Goal: Task Accomplishment & Management: Use online tool/utility

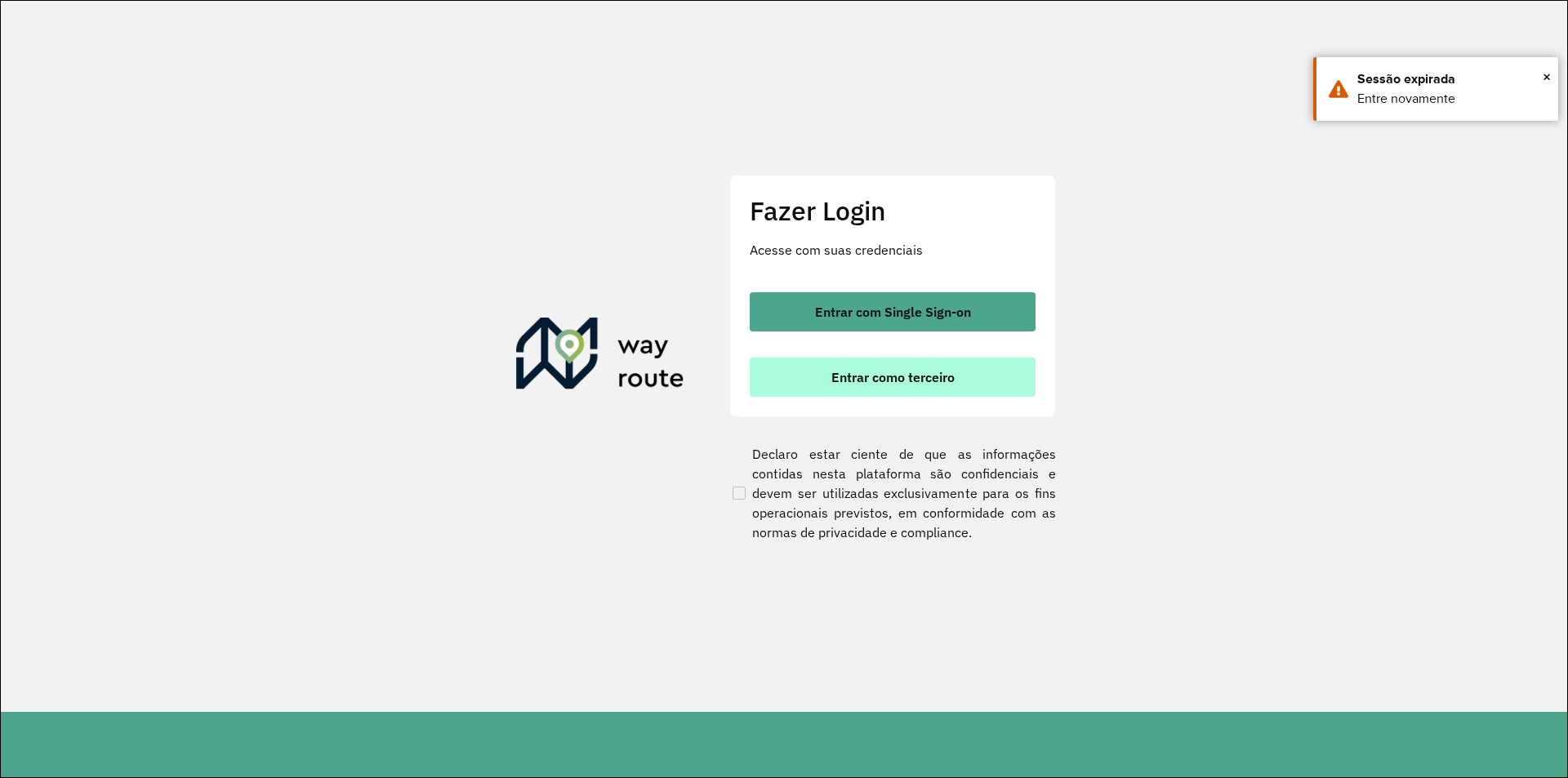
click at [777, 370] on span "Entrar como terceiro" at bounding box center [893, 377] width 124 height 13
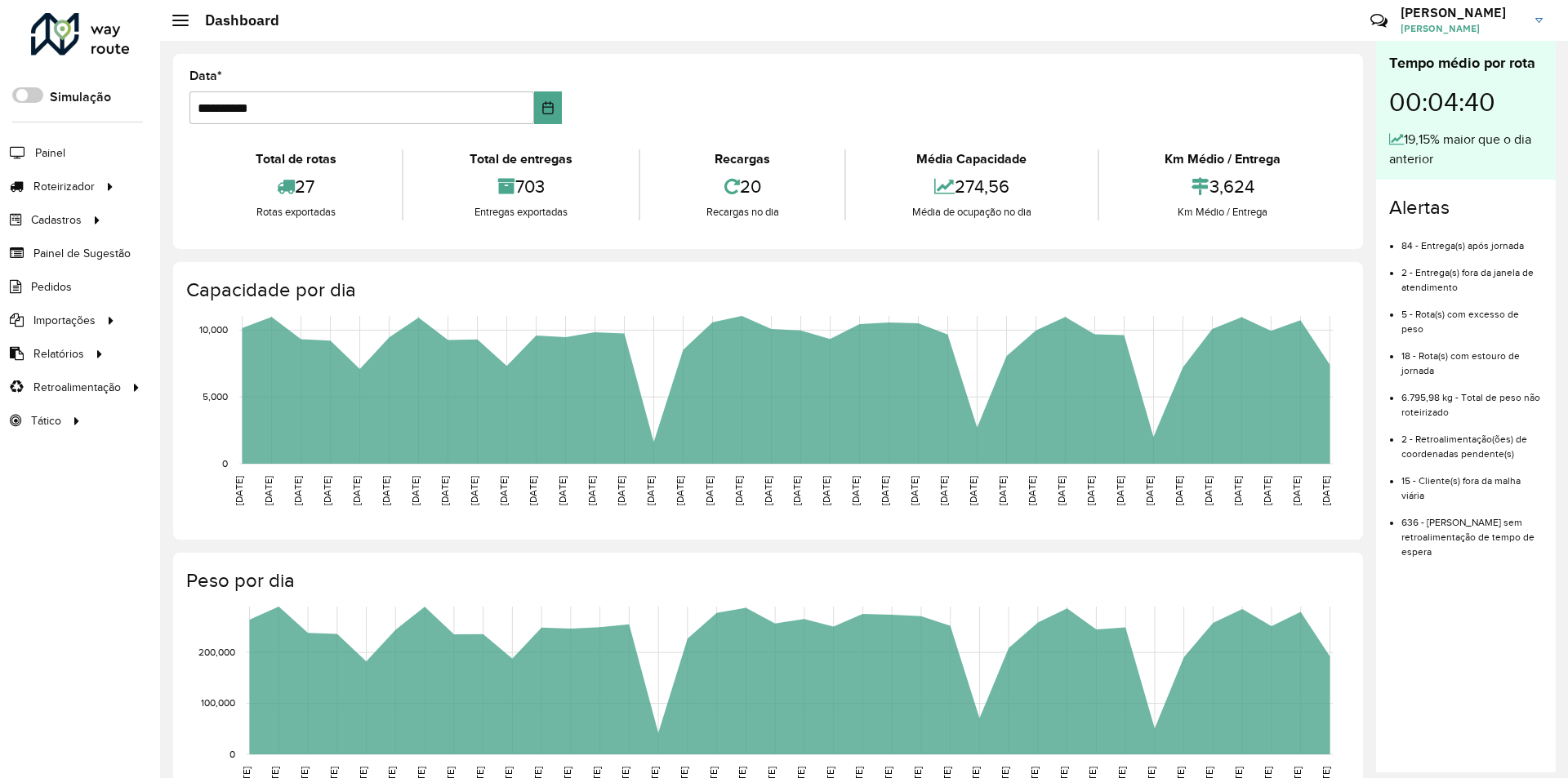
click at [1270, 110] on formly-group "**********" at bounding box center [768, 104] width 1177 height 67
click at [1250, 96] on formly-group "**********" at bounding box center [768, 104] width 1177 height 67
click at [213, 383] on span "Coordenadas" at bounding box center [221, 388] width 70 height 17
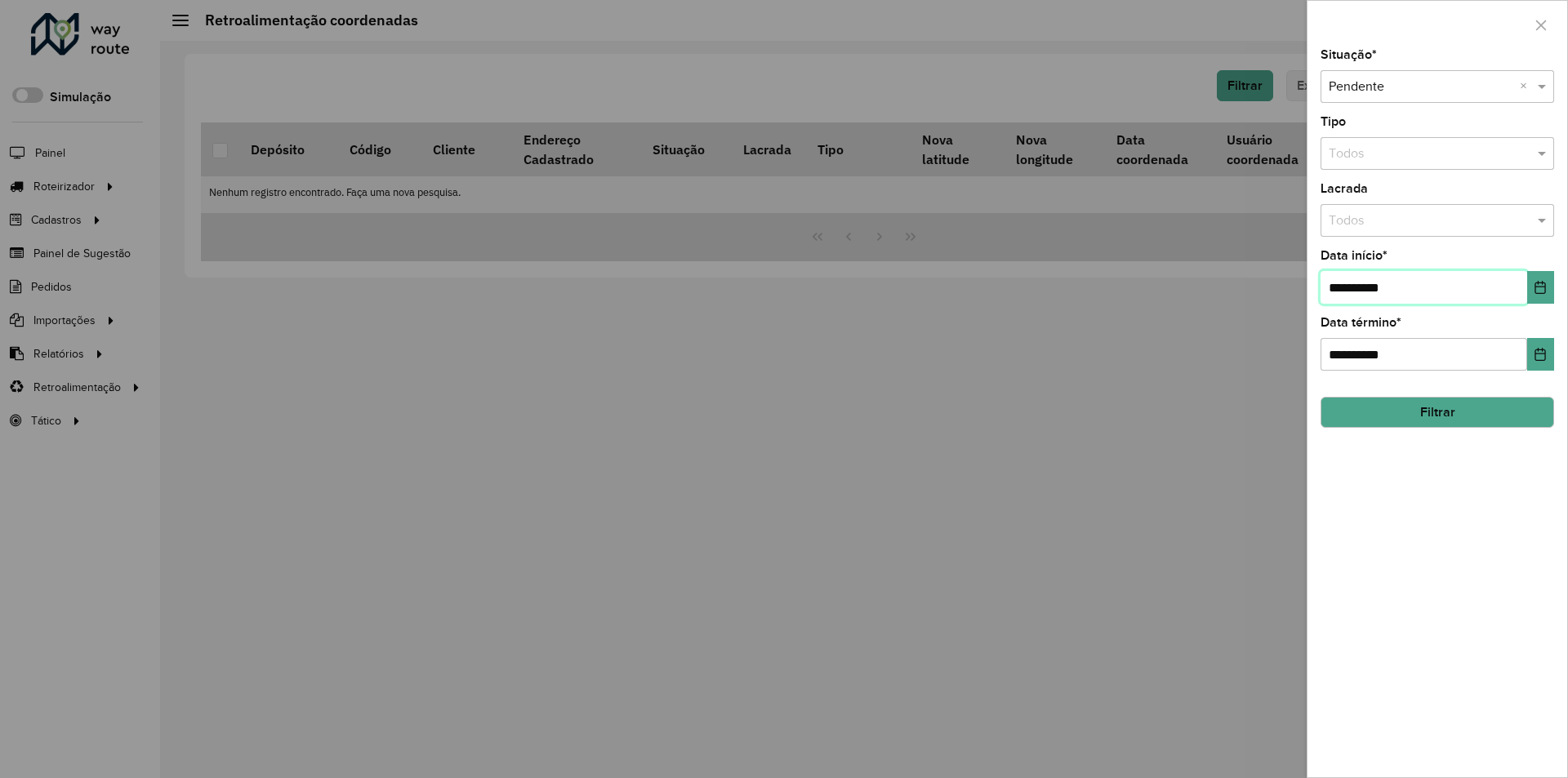
click at [1461, 303] on input "**********" at bounding box center [1423, 288] width 207 height 32
type input "**********"
click at [1420, 406] on button "Filtrar" at bounding box center [1437, 412] width 233 height 31
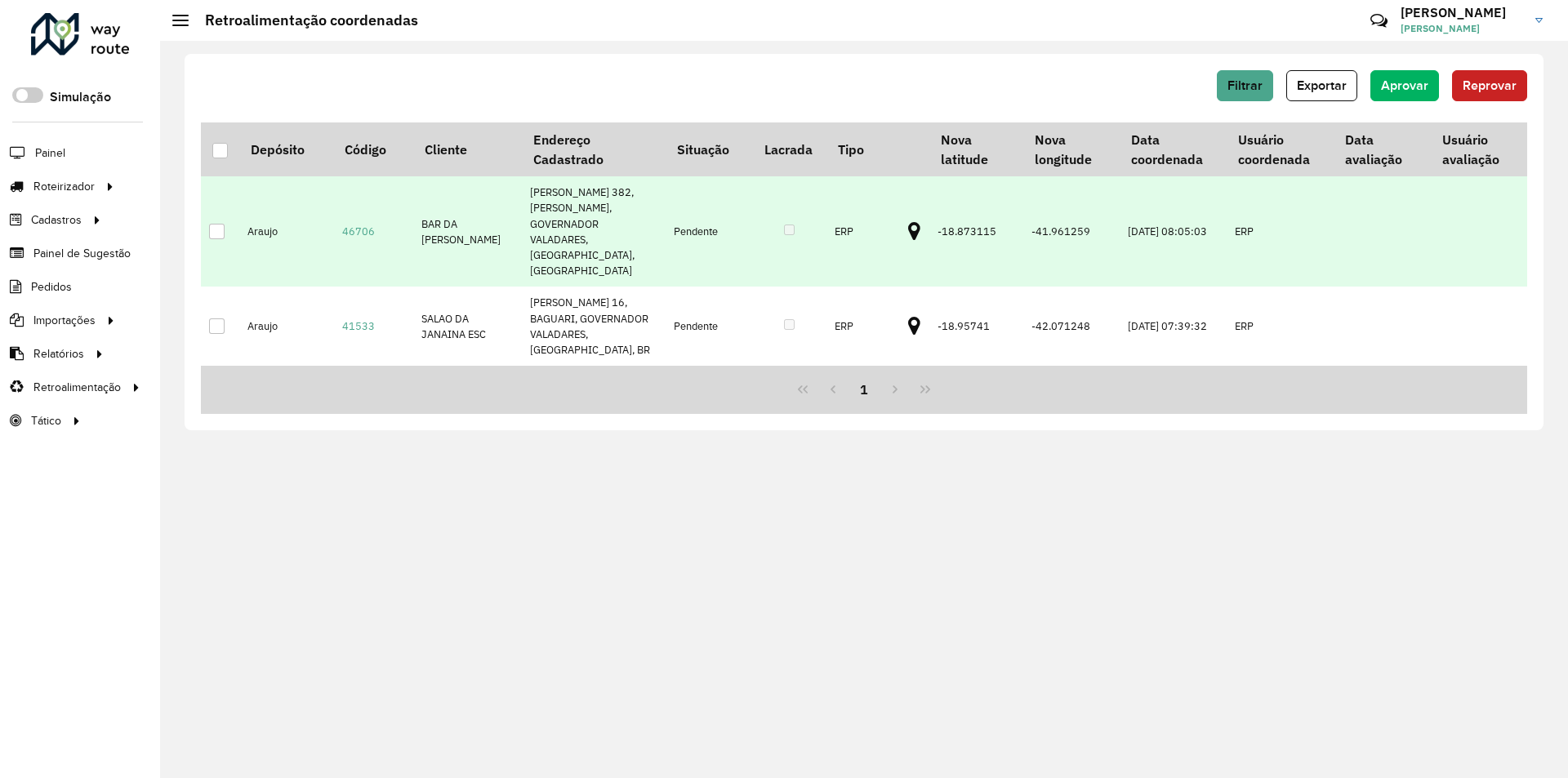
click at [908, 221] on icon at bounding box center [914, 231] width 12 height 21
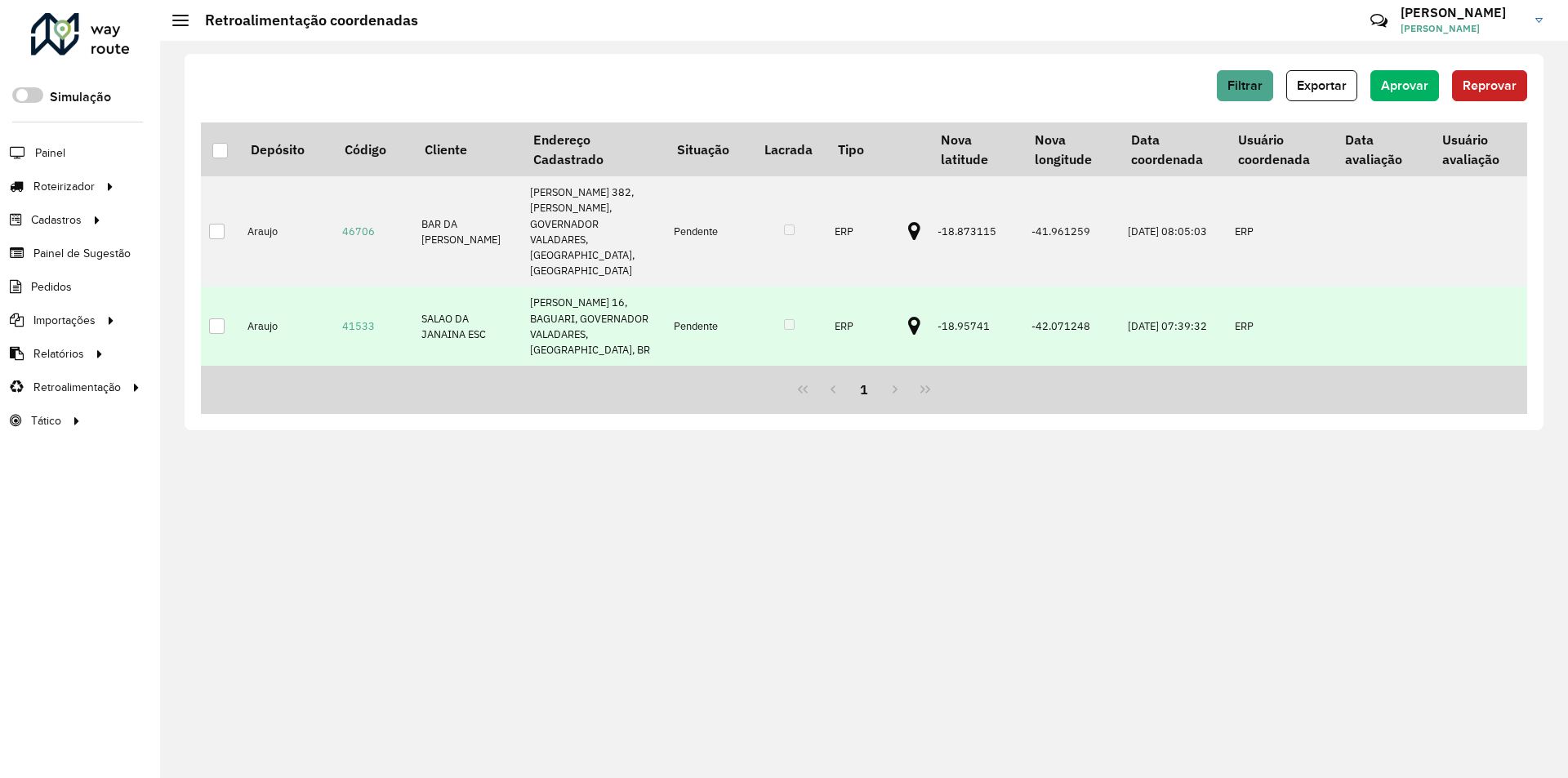
click at [908, 316] on icon at bounding box center [914, 327] width 12 height 21
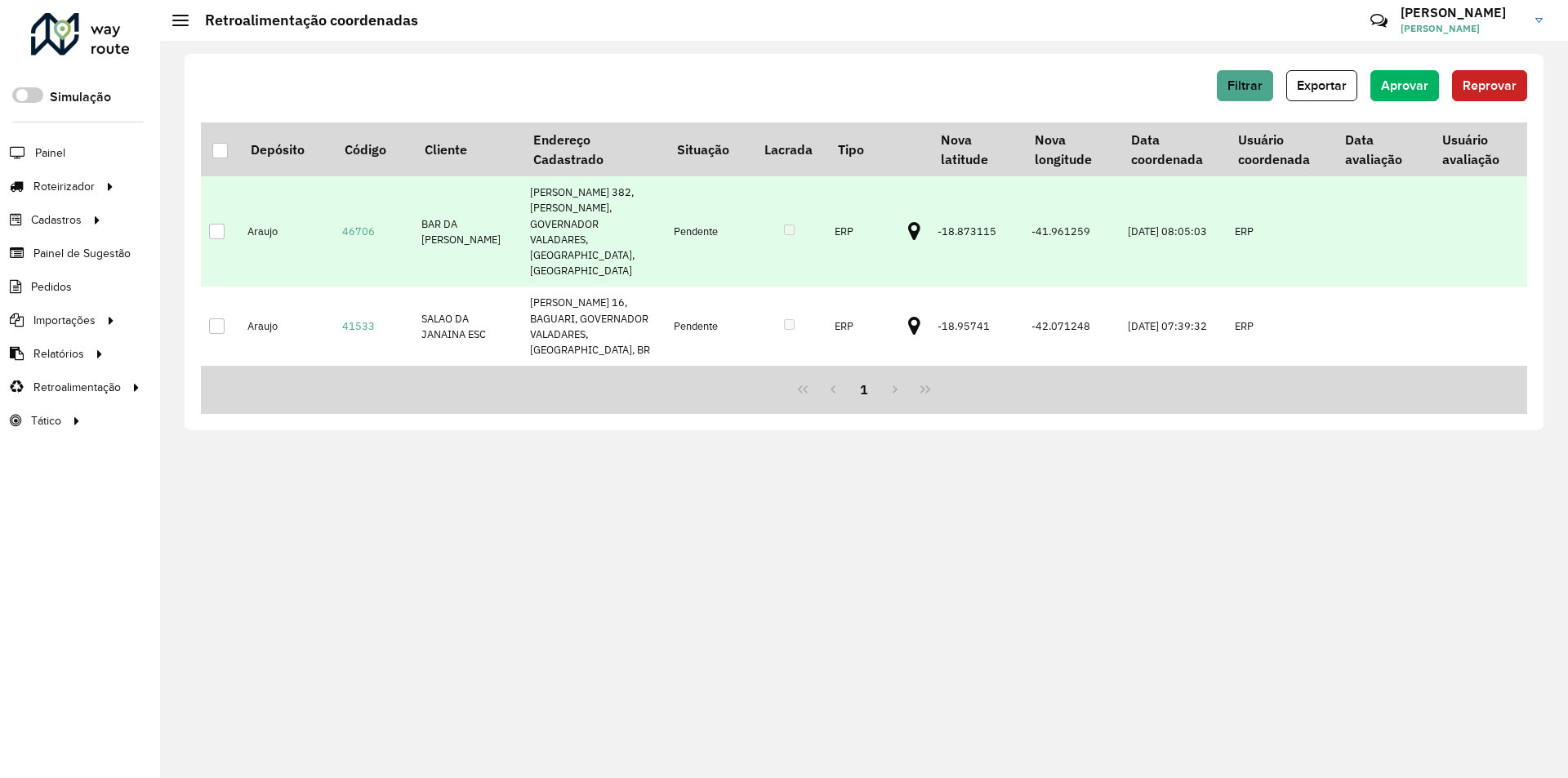
click at [201, 217] on td at bounding box center [220, 231] width 38 height 110
click at [207, 212] on td at bounding box center [220, 231] width 38 height 110
click at [227, 221] on td at bounding box center [220, 231] width 38 height 110
click at [222, 205] on td at bounding box center [220, 231] width 38 height 110
click at [220, 224] on div at bounding box center [217, 231] width 15 height 15
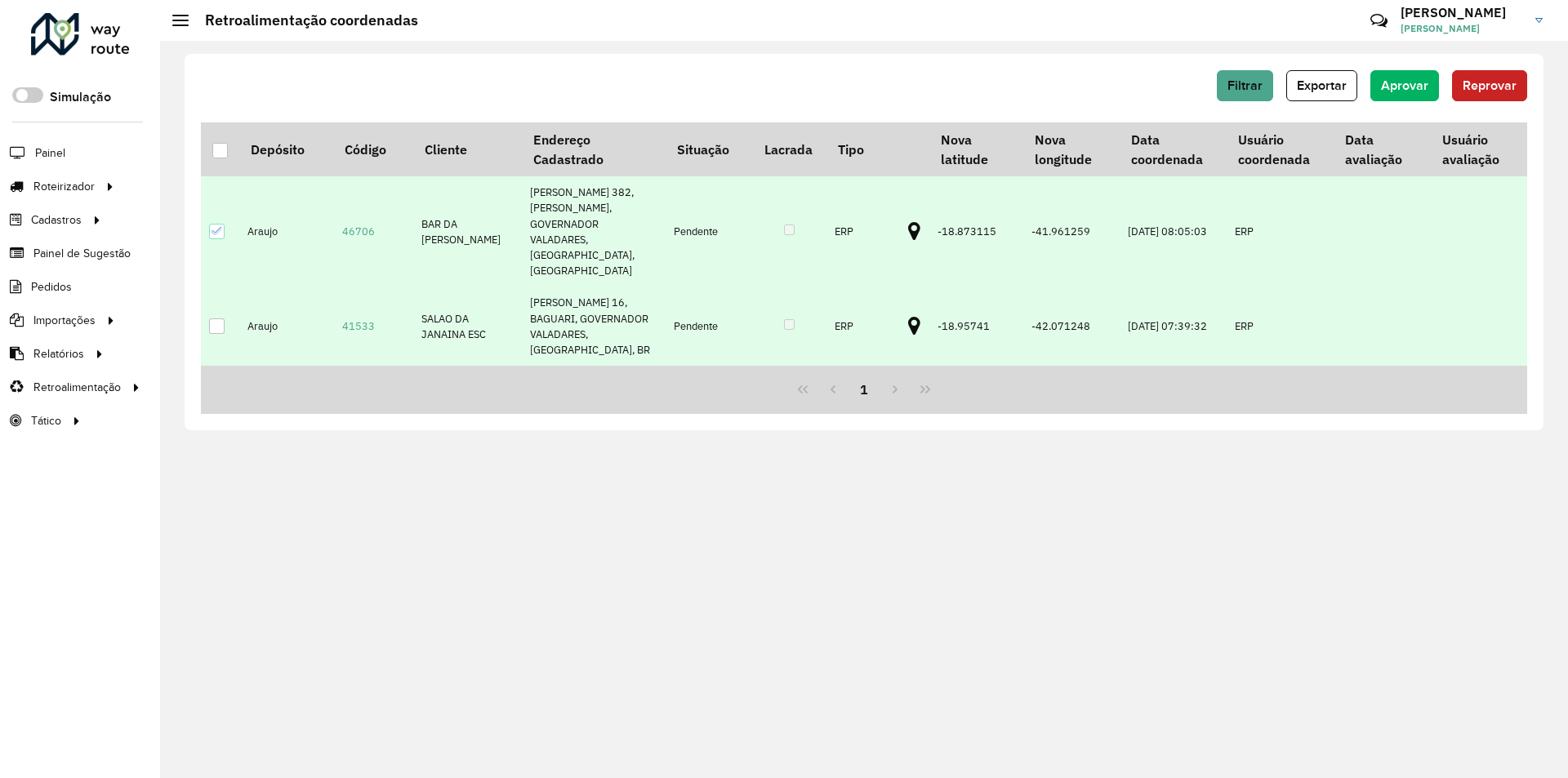
click at [221, 290] on td at bounding box center [220, 326] width 38 height 79
click at [217, 319] on div at bounding box center [217, 327] width 15 height 15
click at [1421, 85] on span "Aprovar" at bounding box center [1405, 85] width 48 height 14
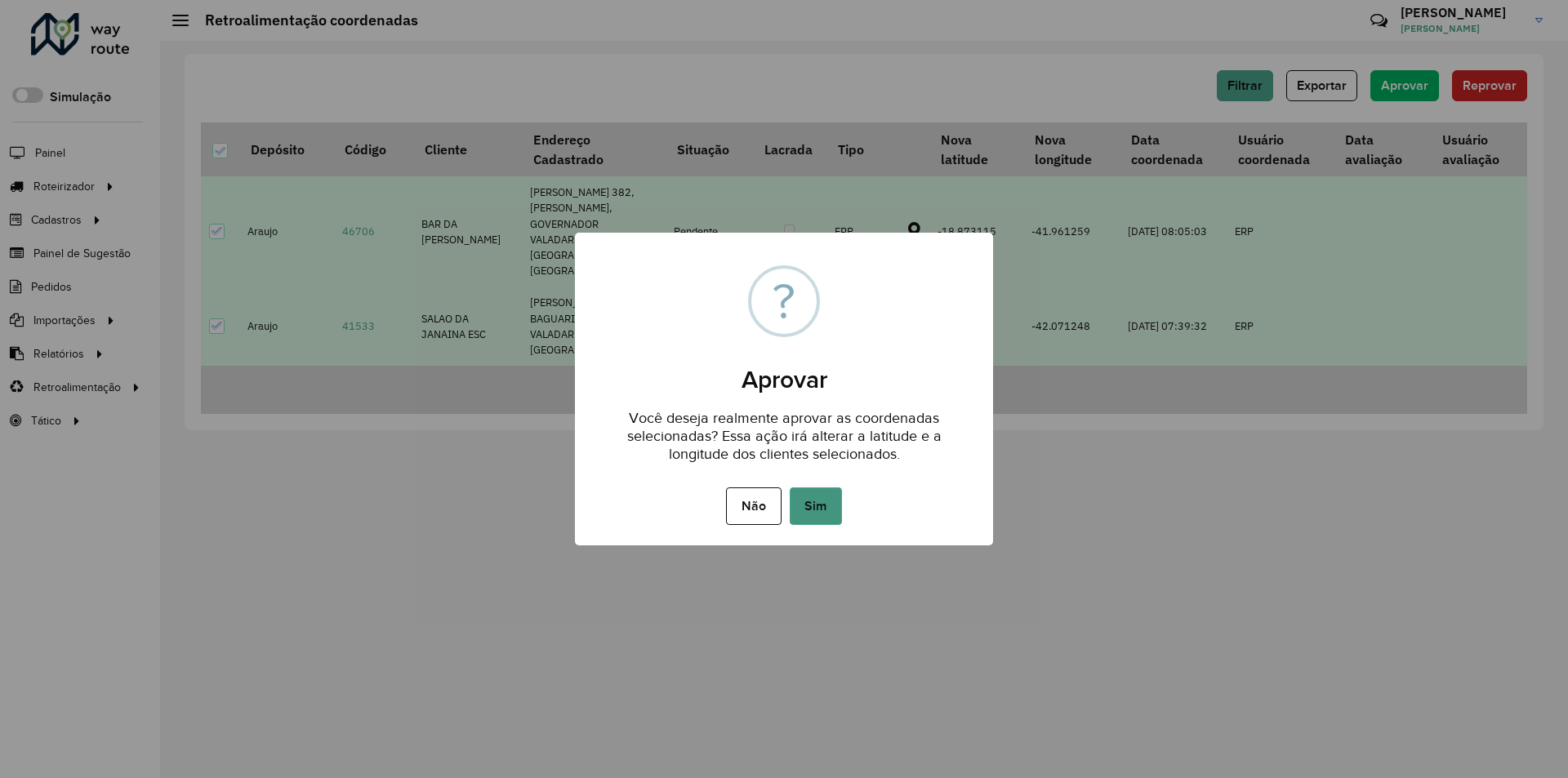
click at [824, 504] on button "Sim" at bounding box center [815, 506] width 52 height 37
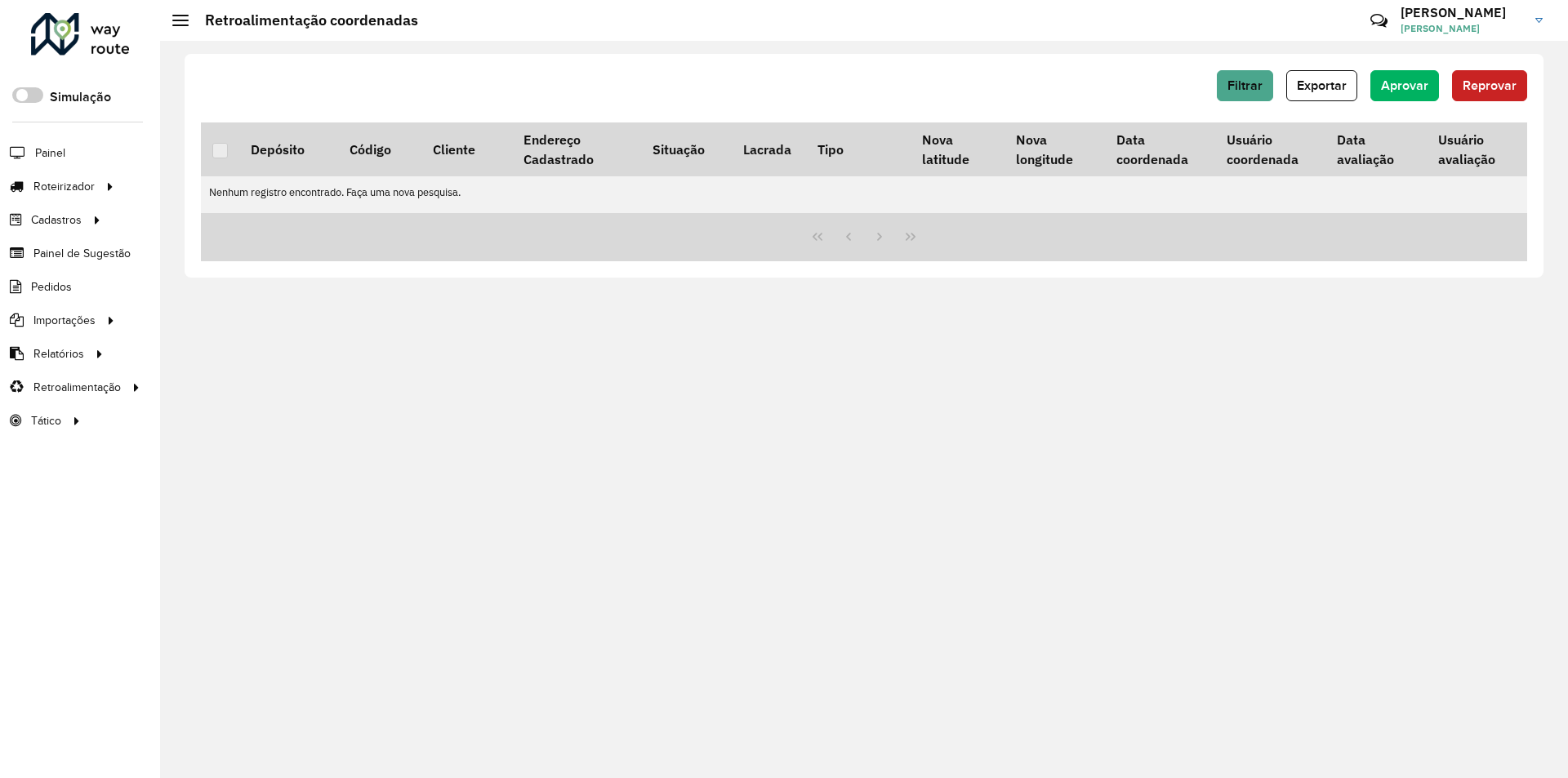
click at [557, 502] on div "Filtrar Exportar Aprovar Reprovar Depósito Código Cliente Endereço Cadastrado S…" at bounding box center [863, 409] width 1408 height 738
click at [1220, 350] on div "Filtrar Exportar Aprovar Reprovar Depósito Código Cliente Endereço Cadastrado S…" at bounding box center [863, 409] width 1408 height 738
drag, startPoint x: 1047, startPoint y: 320, endPoint x: 881, endPoint y: 321, distance: 166.0
click at [1047, 320] on div "Filtrar Exportar Aprovar Reprovar Depósito Código Cliente Endereço Cadastrado S…" at bounding box center [863, 409] width 1408 height 738
click at [878, 320] on div "Filtrar Exportar Aprovar Reprovar Depósito Código Cliente Endereço Cadastrado S…" at bounding box center [863, 409] width 1408 height 738
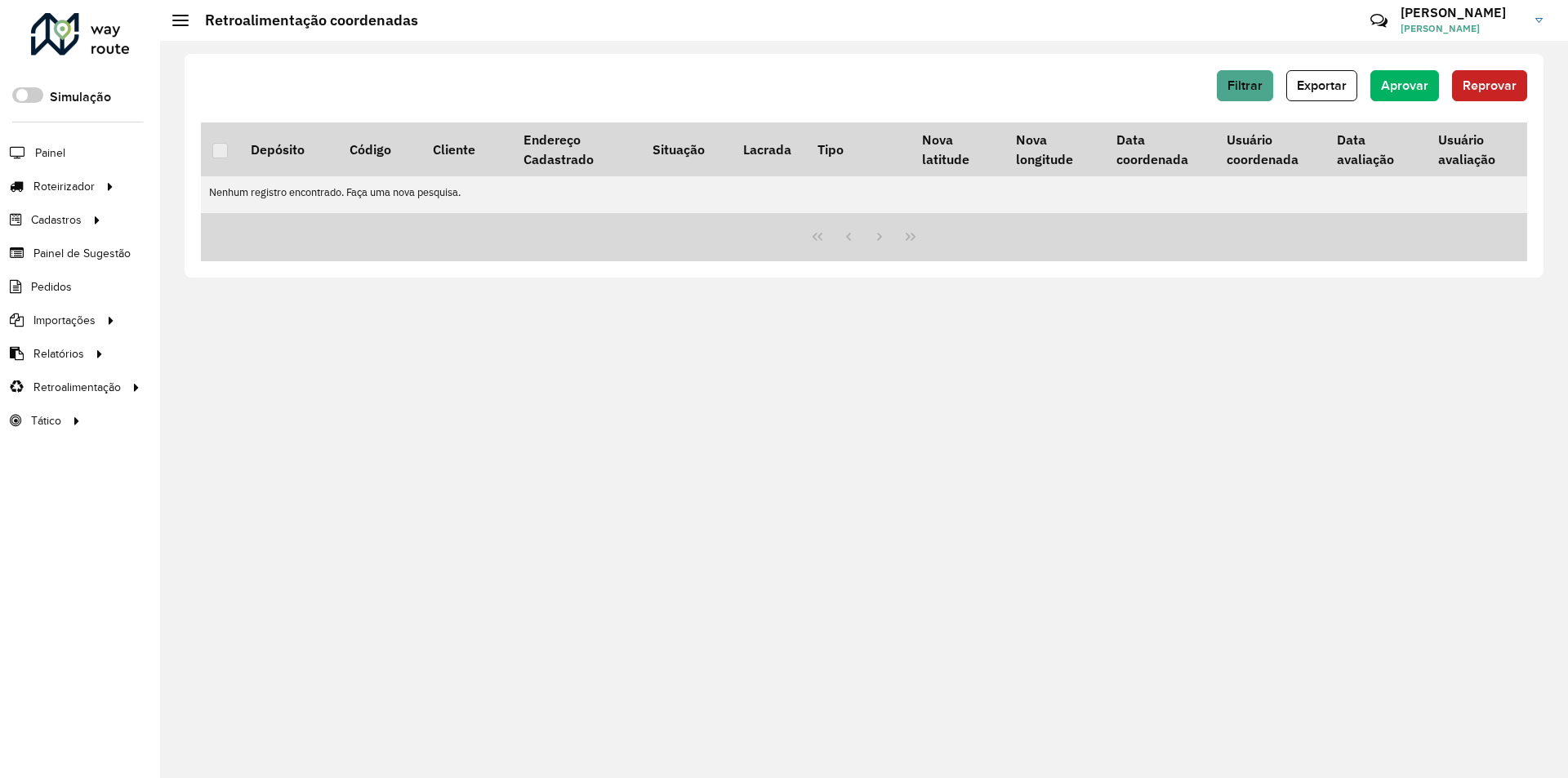
drag, startPoint x: 628, startPoint y: 546, endPoint x: 396, endPoint y: 647, distance: 253.0
click at [628, 546] on div "Filtrar Exportar Aprovar Reprovar Depósito Código Cliente Endereço Cadastrado S…" at bounding box center [863, 409] width 1408 height 738
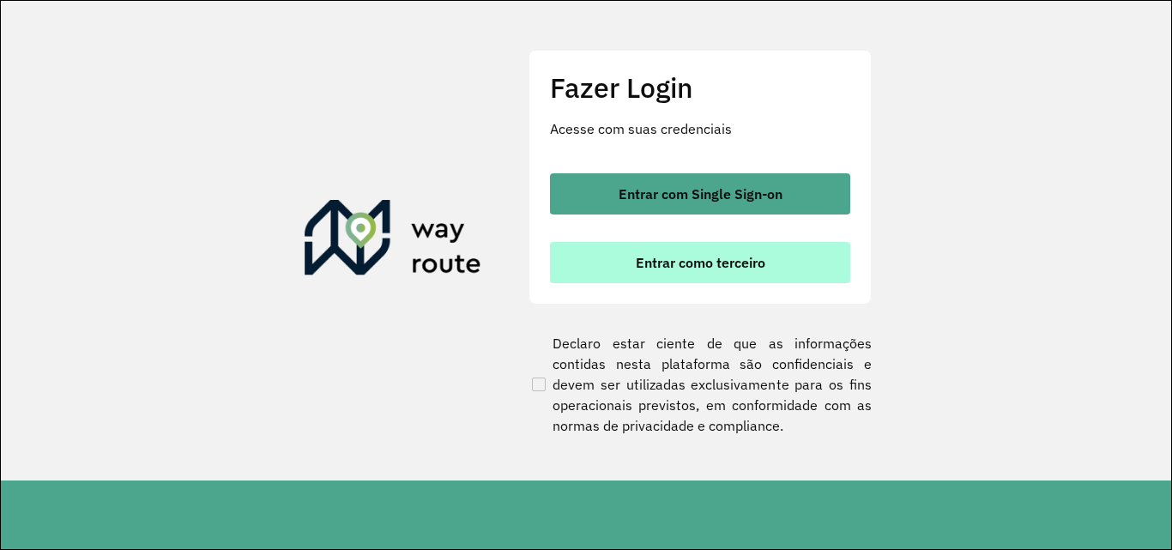
click at [620, 256] on button "Entrar como terceiro" at bounding box center [700, 262] width 300 height 41
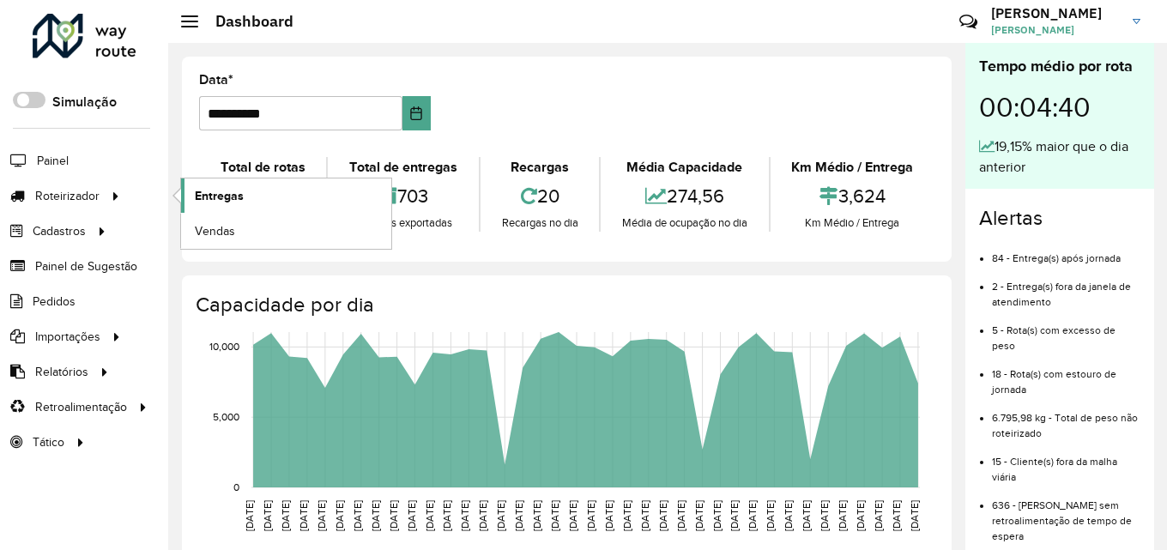
click at [214, 196] on span "Entregas" at bounding box center [219, 196] width 49 height 18
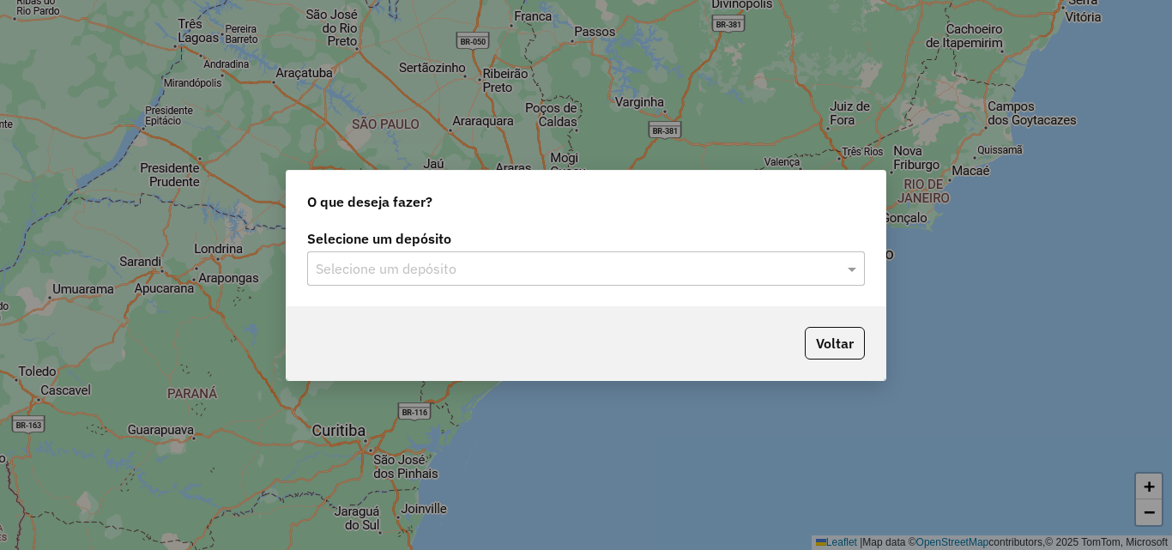
drag, startPoint x: 660, startPoint y: 263, endPoint x: 617, endPoint y: 284, distance: 48.3
click at [660, 263] on input "text" at bounding box center [569, 269] width 506 height 21
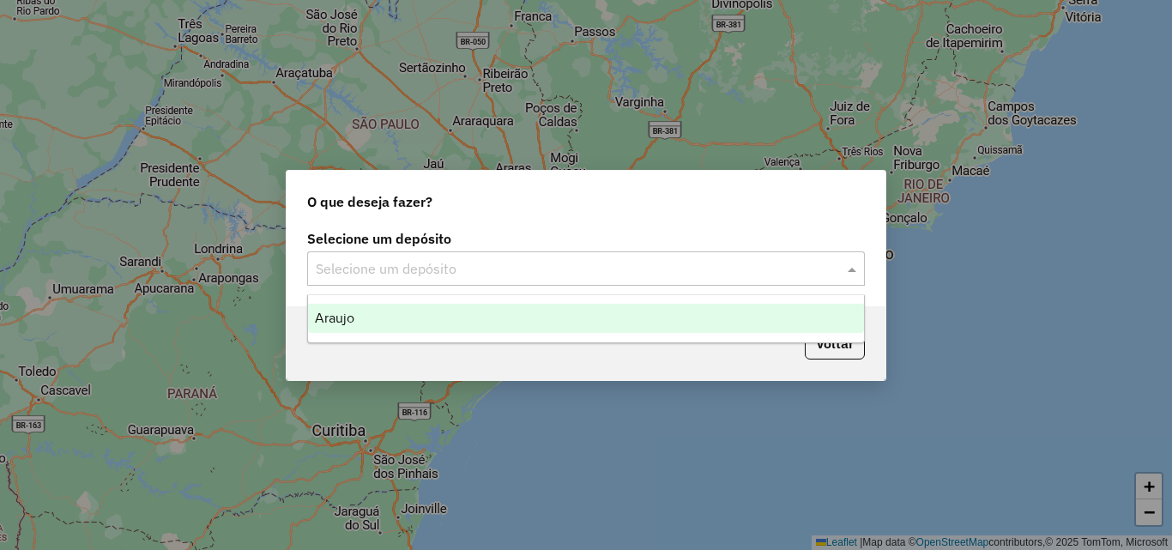
click at [543, 320] on div "Araujo" at bounding box center [586, 318] width 556 height 29
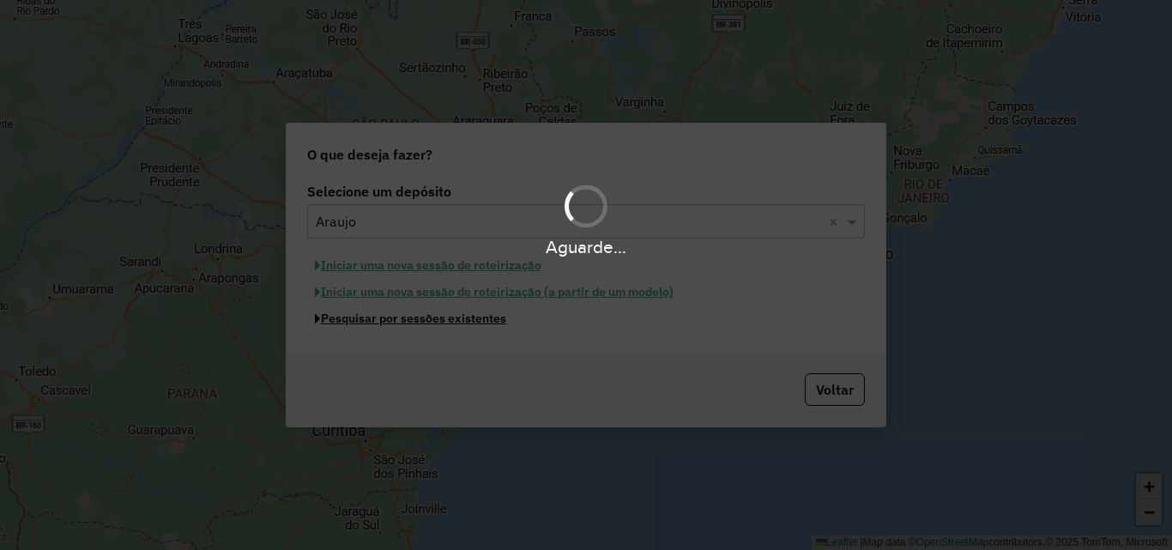
click at [456, 322] on button "Pesquisar por sessões existentes" at bounding box center [410, 318] width 207 height 27
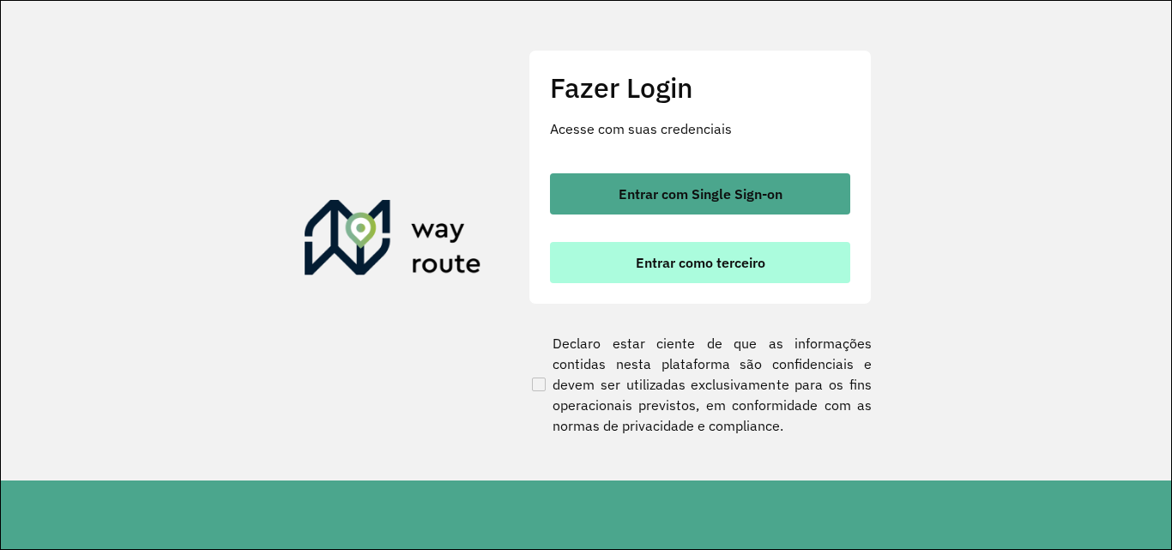
drag, startPoint x: 628, startPoint y: 293, endPoint x: 639, endPoint y: 278, distance: 18.4
click at [628, 293] on div "Fazer Login Acesse com suas credenciais Entrar com Single Sign-on Entrar como t…" at bounding box center [699, 177] width 343 height 254
click at [648, 267] on span "Entrar como terceiro" at bounding box center [701, 263] width 130 height 14
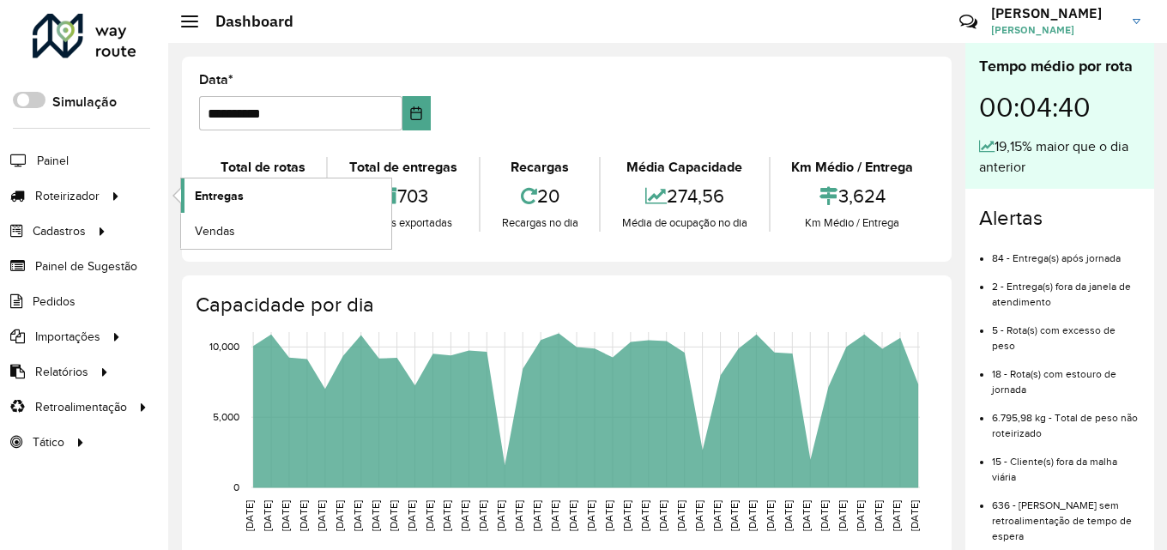
click at [317, 198] on link "Entregas" at bounding box center [286, 195] width 210 height 34
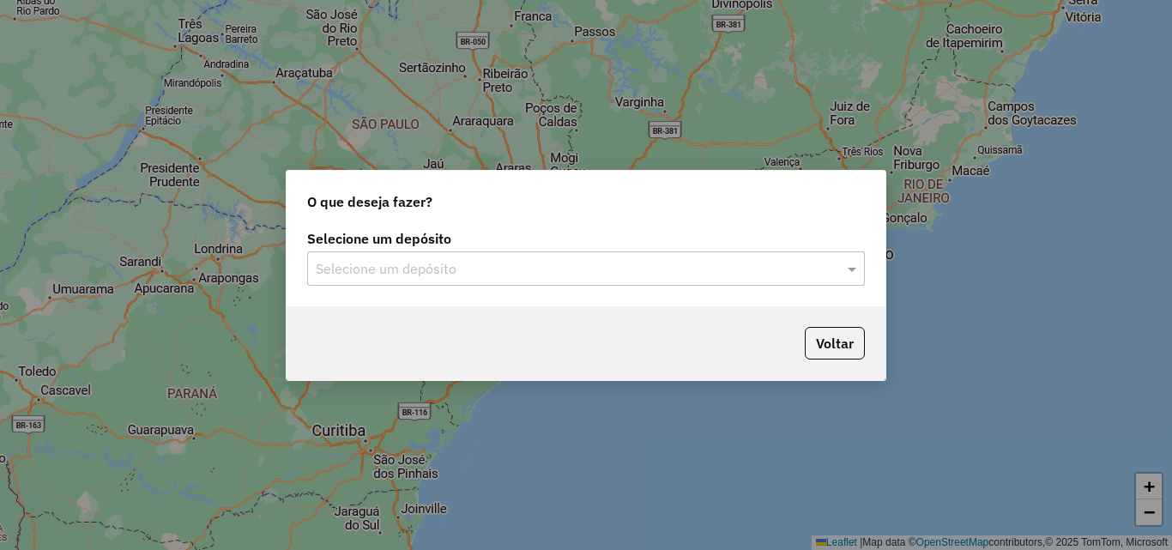
click at [420, 280] on div "Selecione um depósito" at bounding box center [586, 268] width 558 height 34
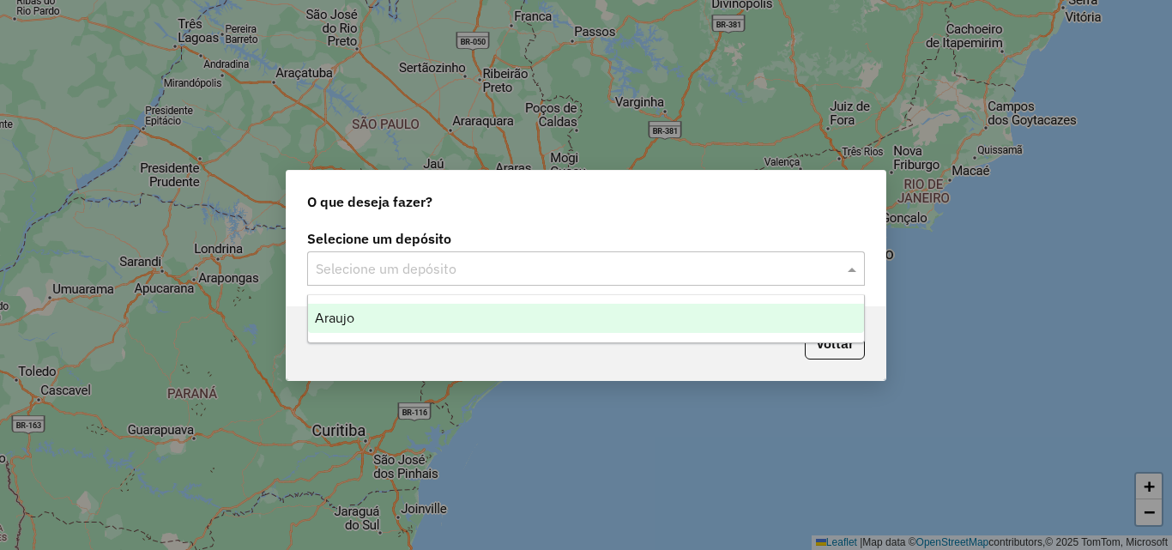
click at [420, 317] on div "Araujo" at bounding box center [586, 318] width 556 height 29
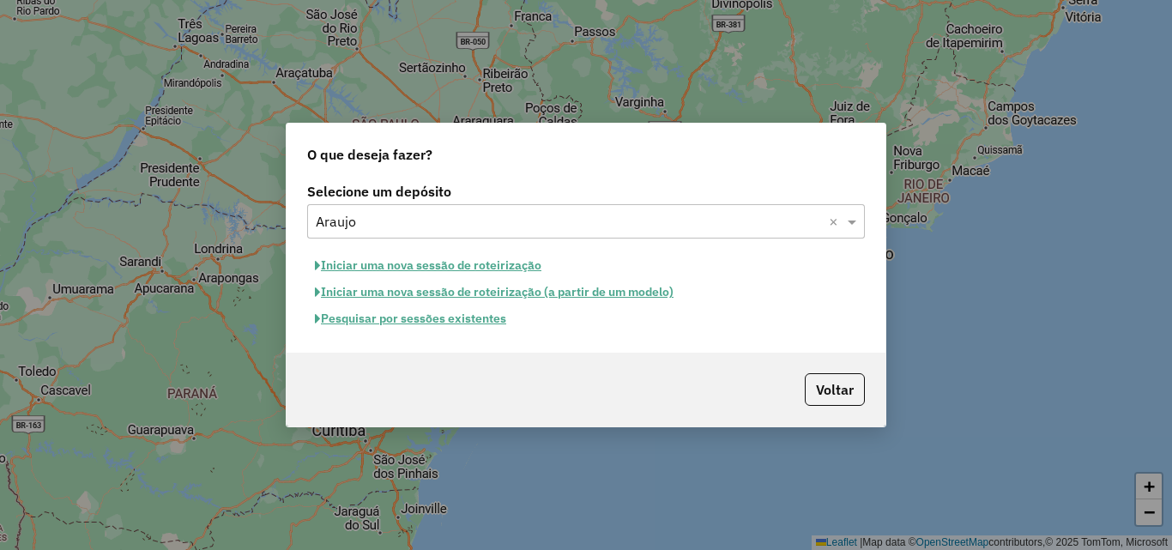
click at [460, 319] on button "Pesquisar por sessões existentes" at bounding box center [410, 318] width 207 height 27
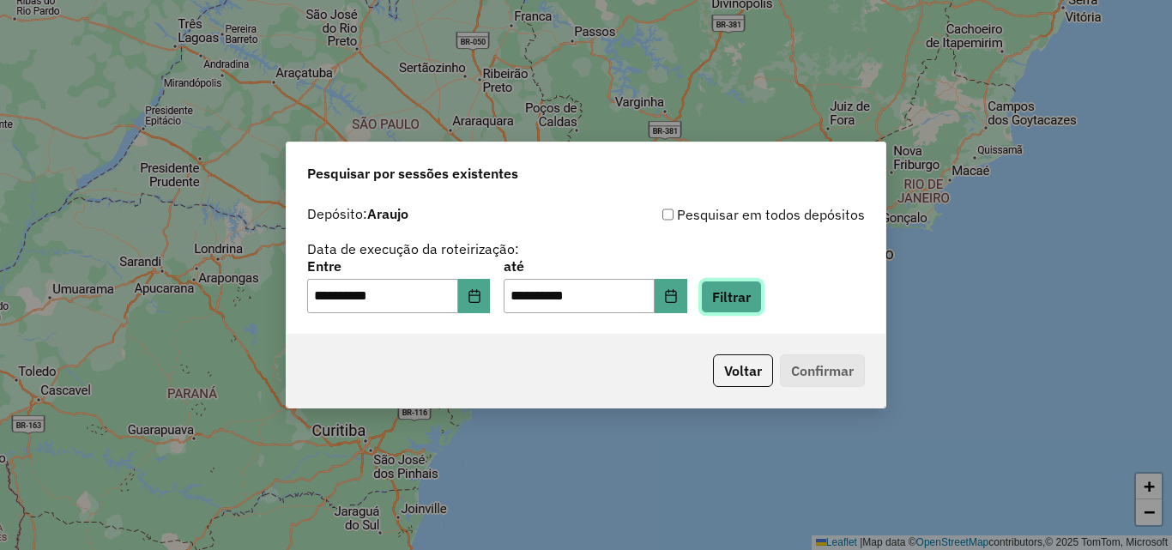
drag, startPoint x: 766, startPoint y: 302, endPoint x: 756, endPoint y: 308, distance: 11.9
click at [762, 302] on button "Filtrar" at bounding box center [731, 296] width 61 height 33
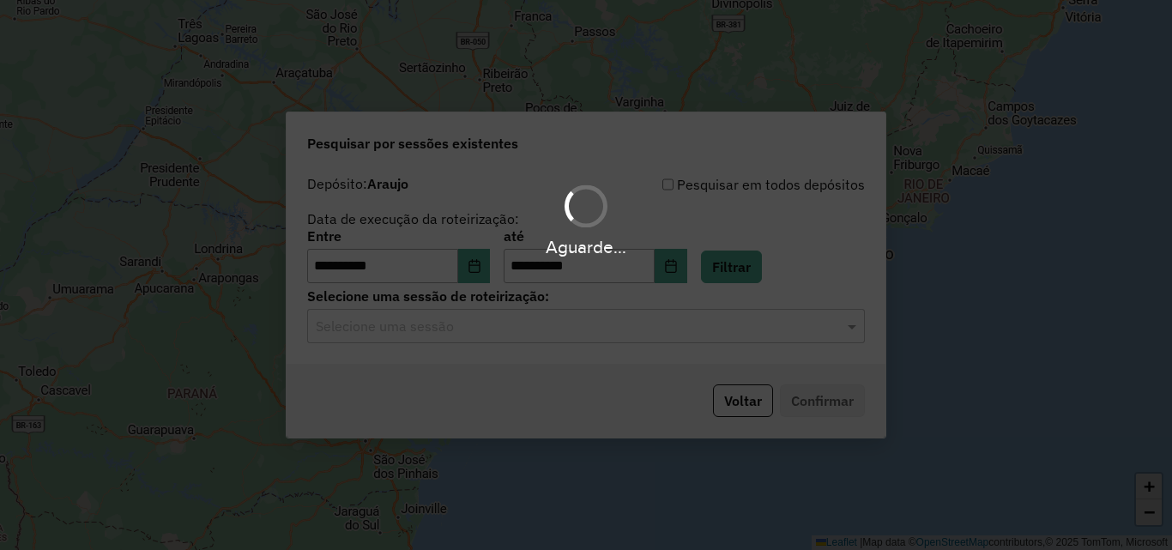
click at [499, 331] on input "text" at bounding box center [569, 327] width 506 height 21
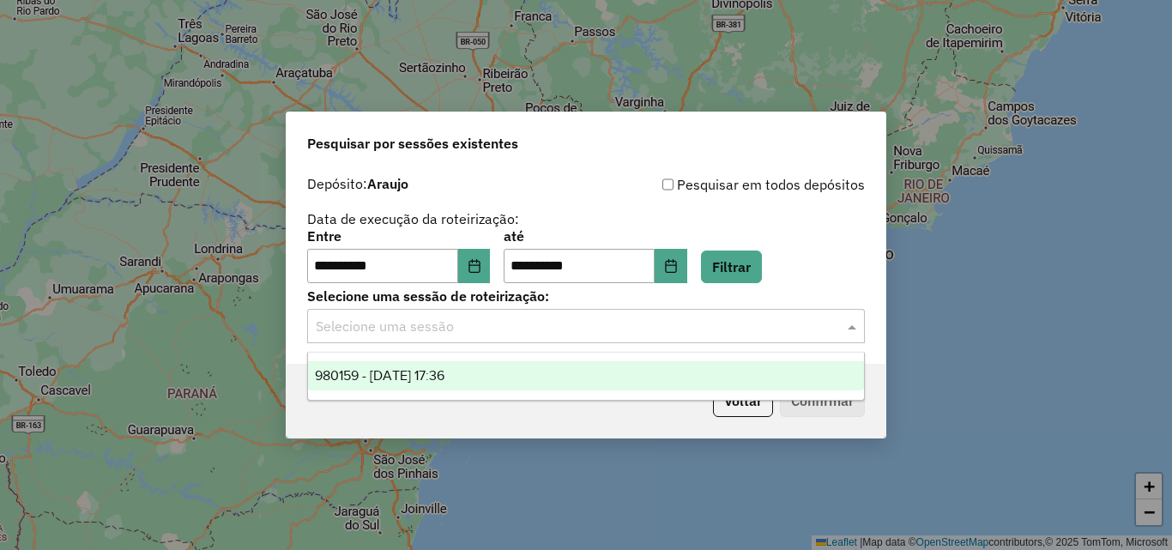
click at [477, 376] on div "980159 - 18/08/2025 17:36" at bounding box center [586, 375] width 556 height 29
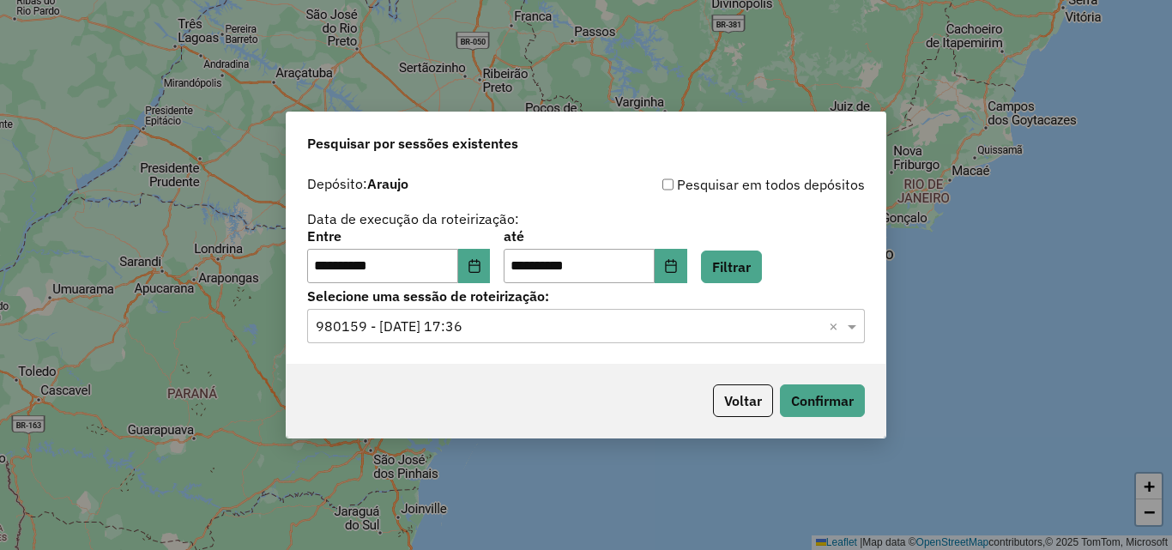
click at [833, 384] on p-footer "Voltar Confirmar" at bounding box center [785, 400] width 159 height 33
click at [821, 403] on button "Confirmar" at bounding box center [822, 400] width 85 height 33
click at [576, 341] on div "Selecione uma sessão × 980159 - 18/08/2025 17:36 ×" at bounding box center [586, 326] width 558 height 34
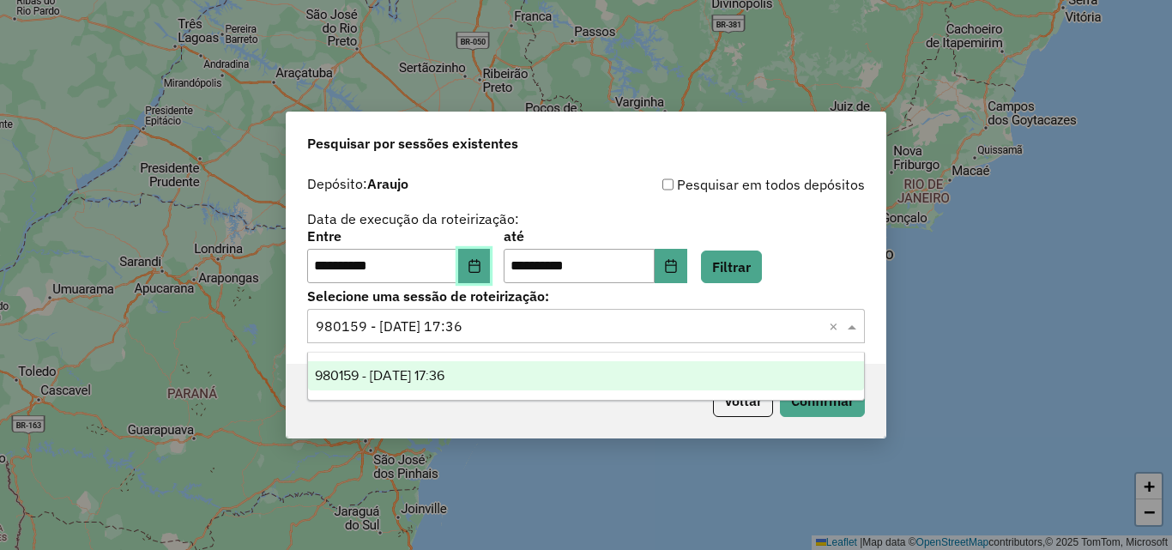
click at [482, 258] on button "Choose Date" at bounding box center [474, 266] width 33 height 34
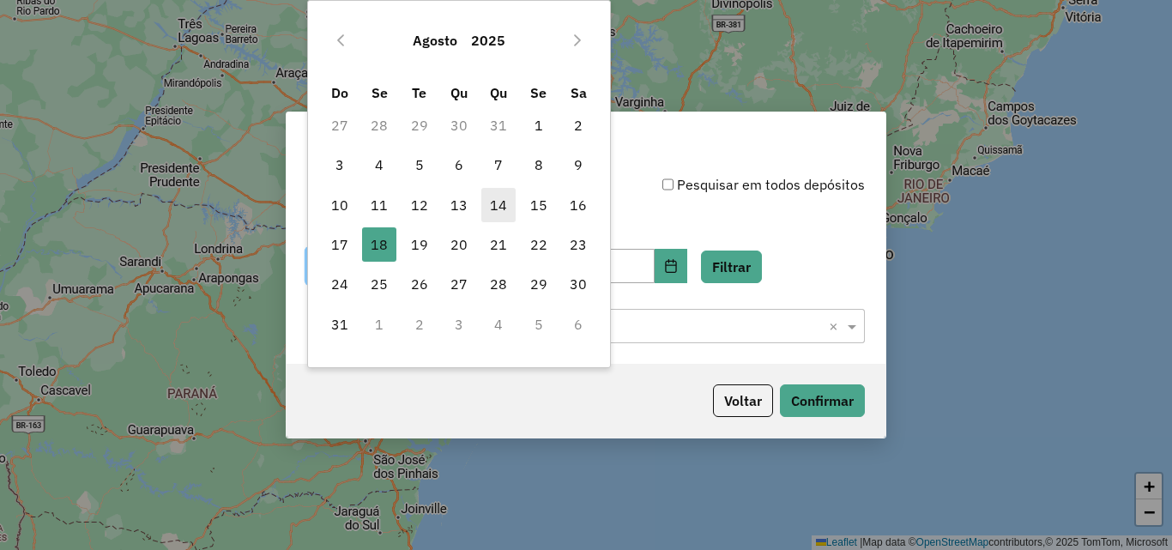
click at [496, 202] on span "14" at bounding box center [498, 205] width 34 height 34
type input "**********"
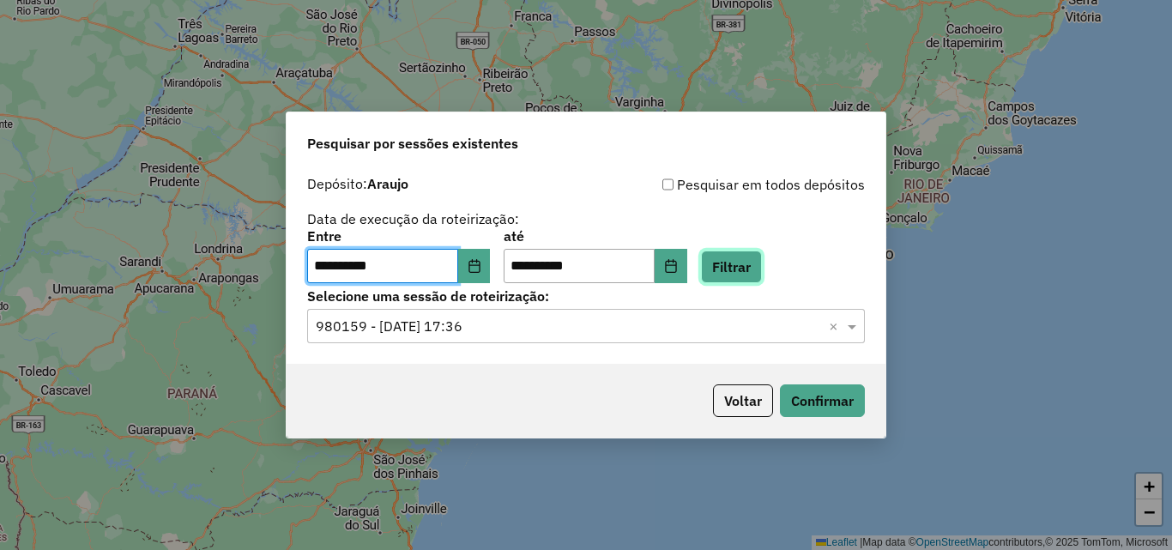
click at [762, 263] on button "Filtrar" at bounding box center [731, 266] width 61 height 33
click at [517, 329] on input "text" at bounding box center [569, 327] width 506 height 21
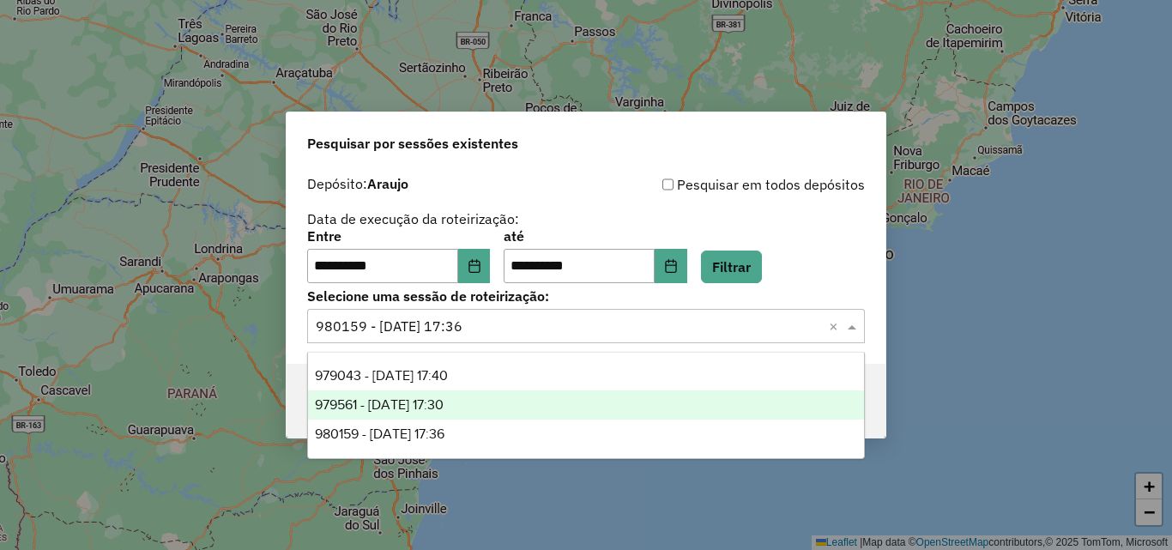
drag, startPoint x: 441, startPoint y: 401, endPoint x: 666, endPoint y: 441, distance: 228.3
click at [441, 401] on span "979561 - 15/08/2025 17:30" at bounding box center [379, 404] width 129 height 15
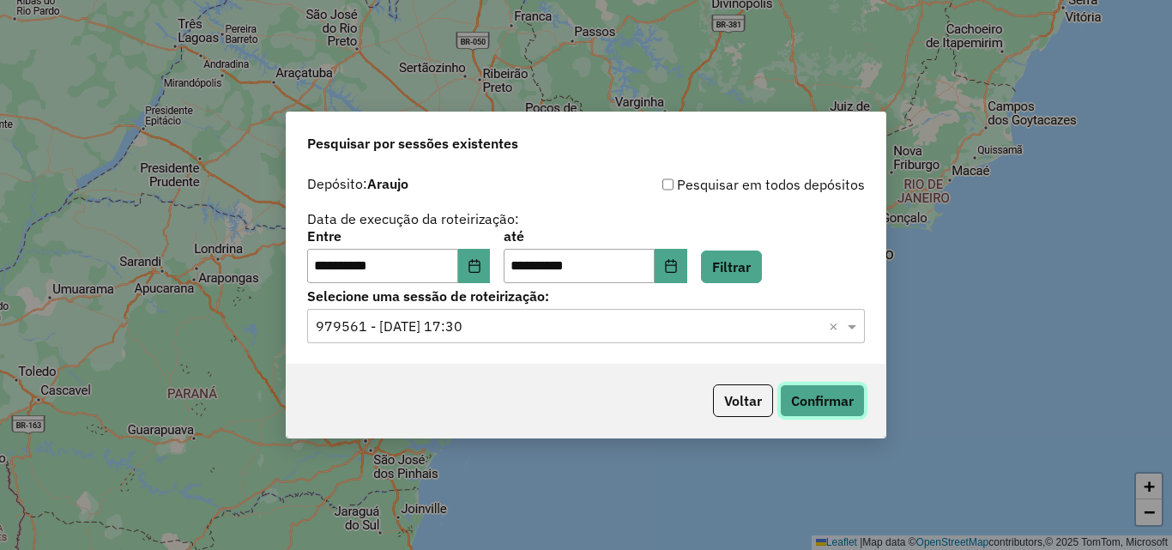
click at [793, 409] on button "Confirmar" at bounding box center [822, 400] width 85 height 33
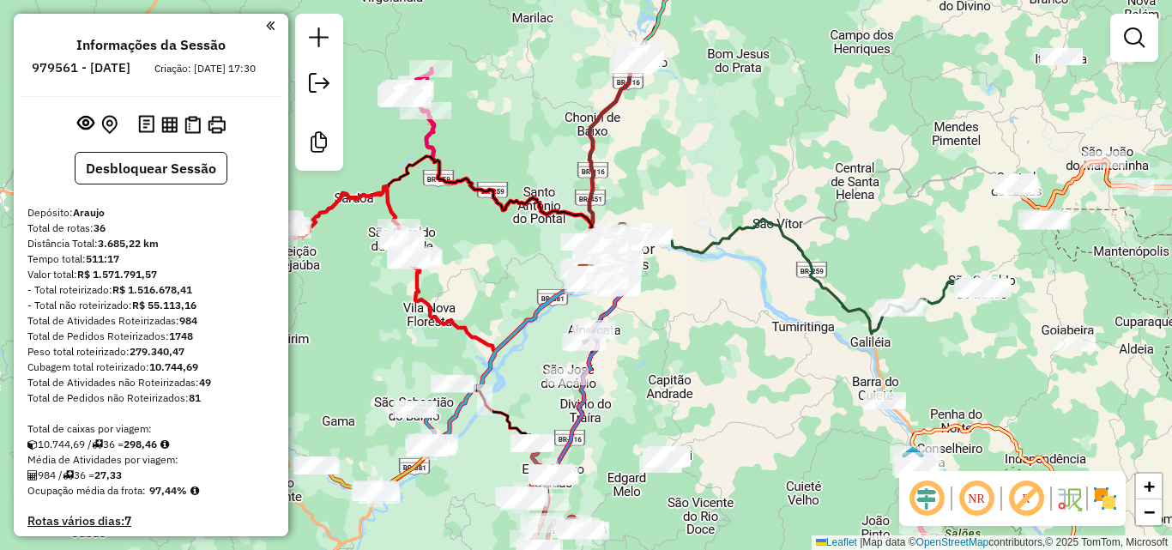
click at [855, 350] on div "Janela de atendimento Grade de atendimento Capacidade Transportadoras Veículos …" at bounding box center [586, 275] width 1172 height 550
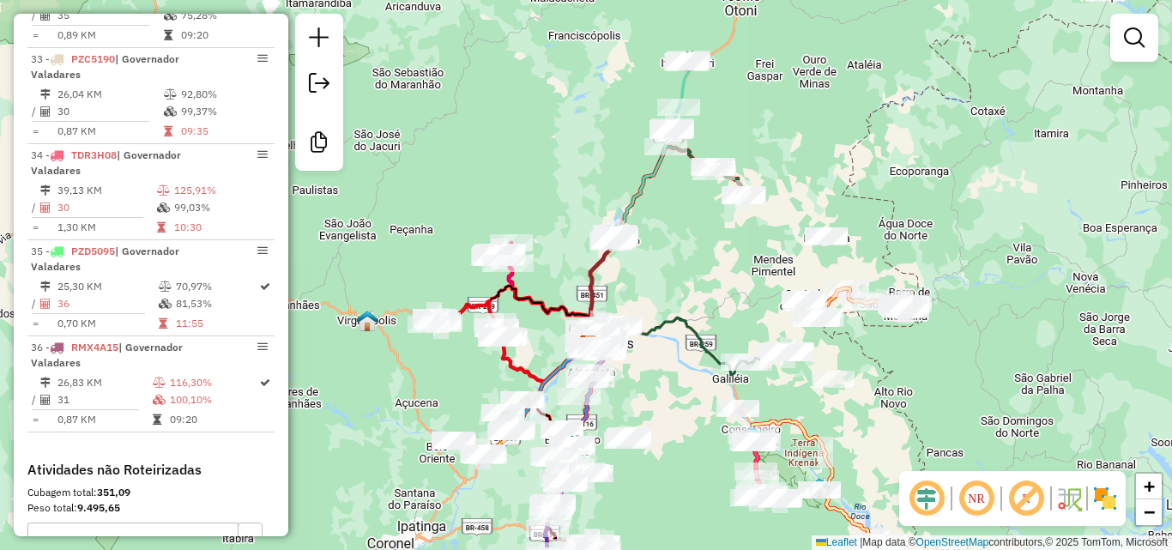
scroll to position [3908, 0]
